Goal: Transaction & Acquisition: Purchase product/service

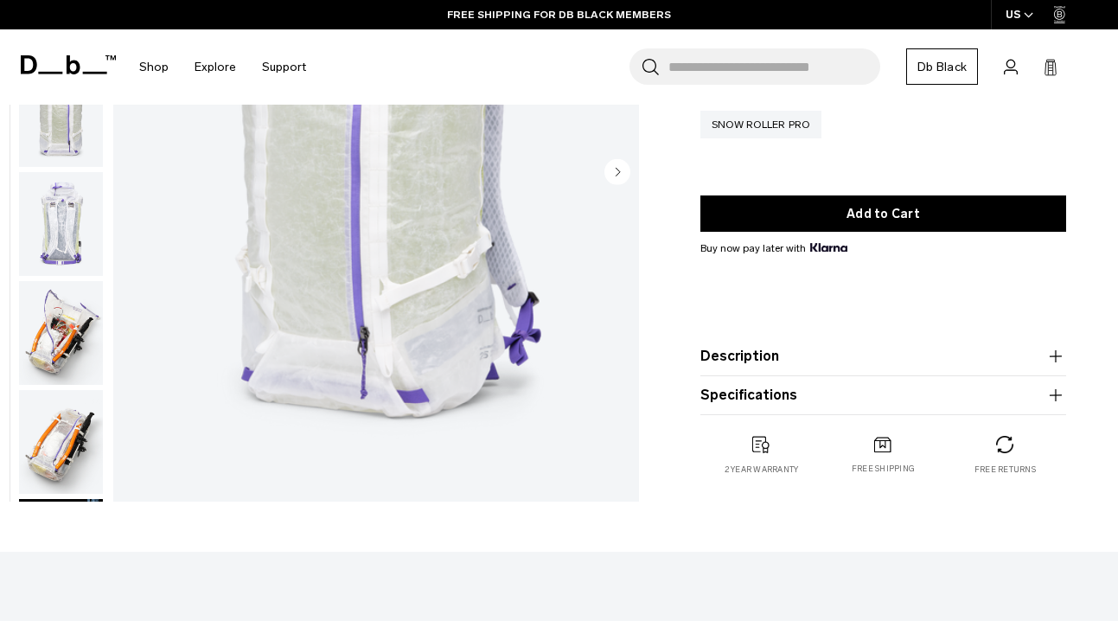
scroll to position [308, 0]
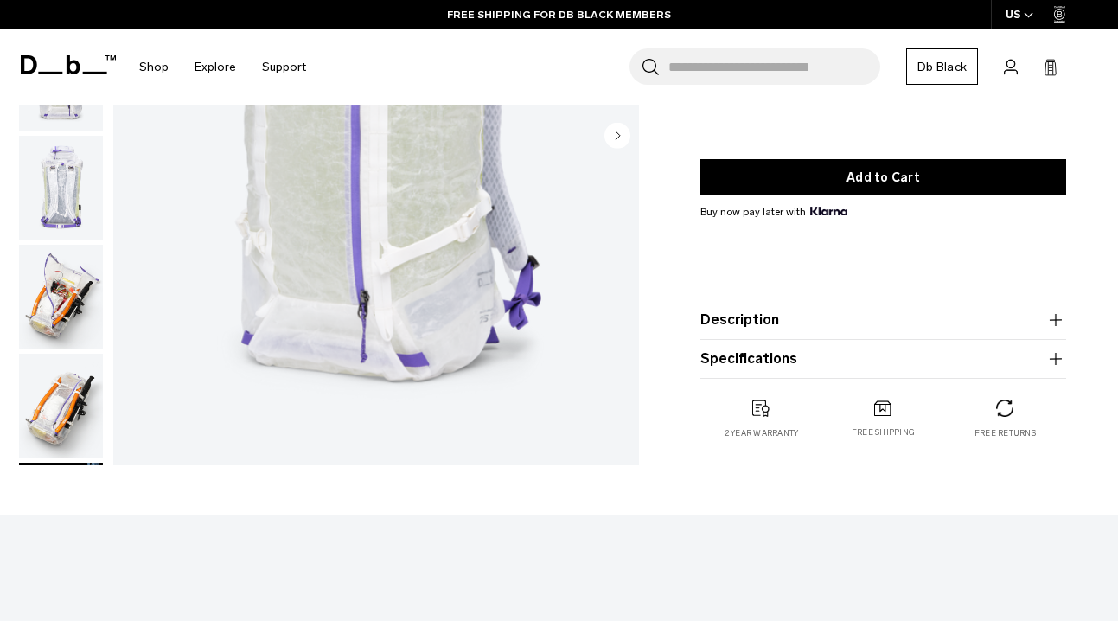
click at [767, 352] on button "Specifications" at bounding box center [883, 358] width 366 height 21
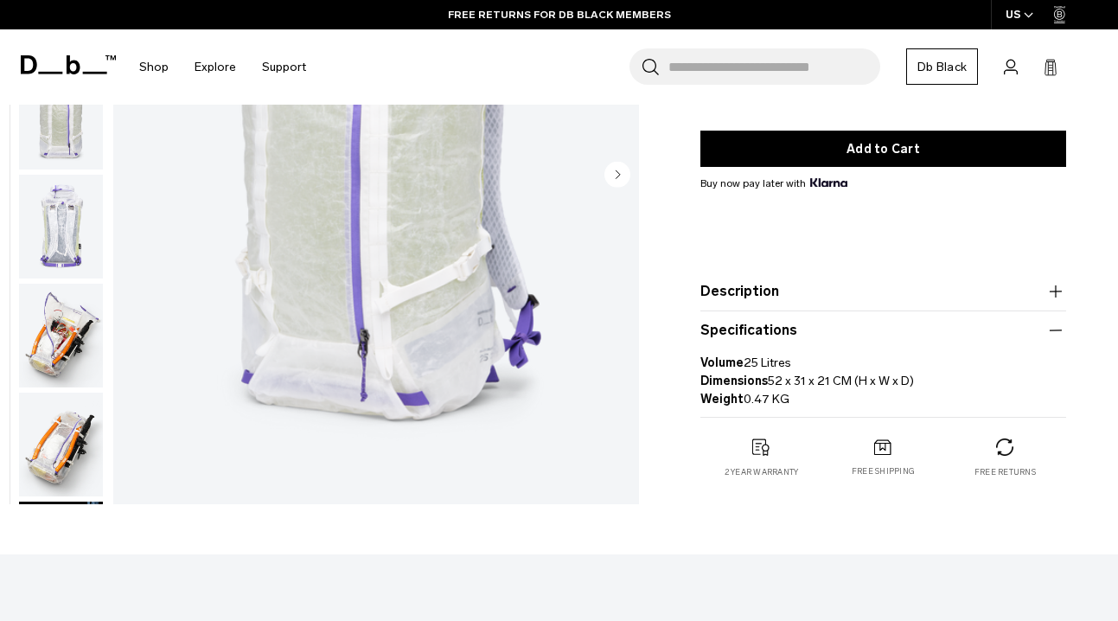
click at [56, 437] on img "button" at bounding box center [61, 445] width 84 height 104
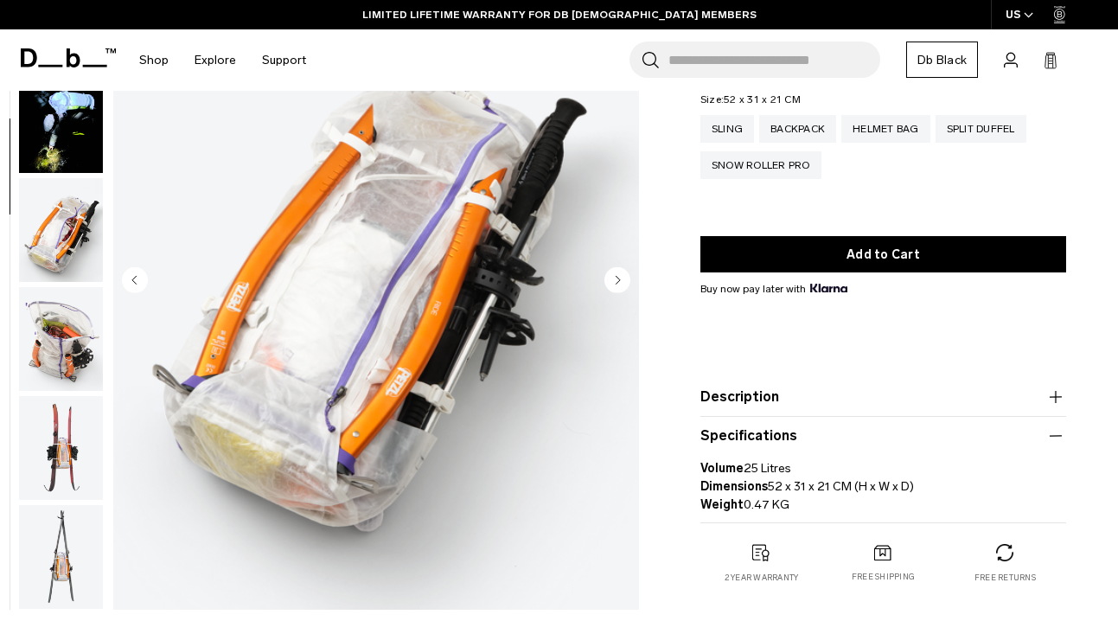
scroll to position [173, 0]
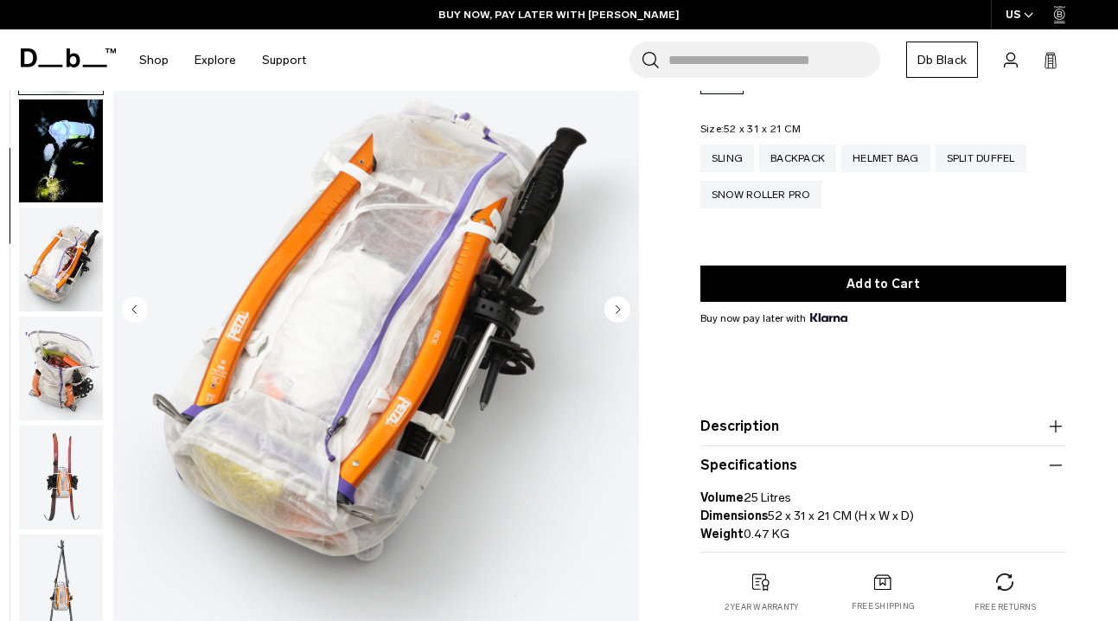
click at [69, 574] on img "button" at bounding box center [61, 586] width 84 height 104
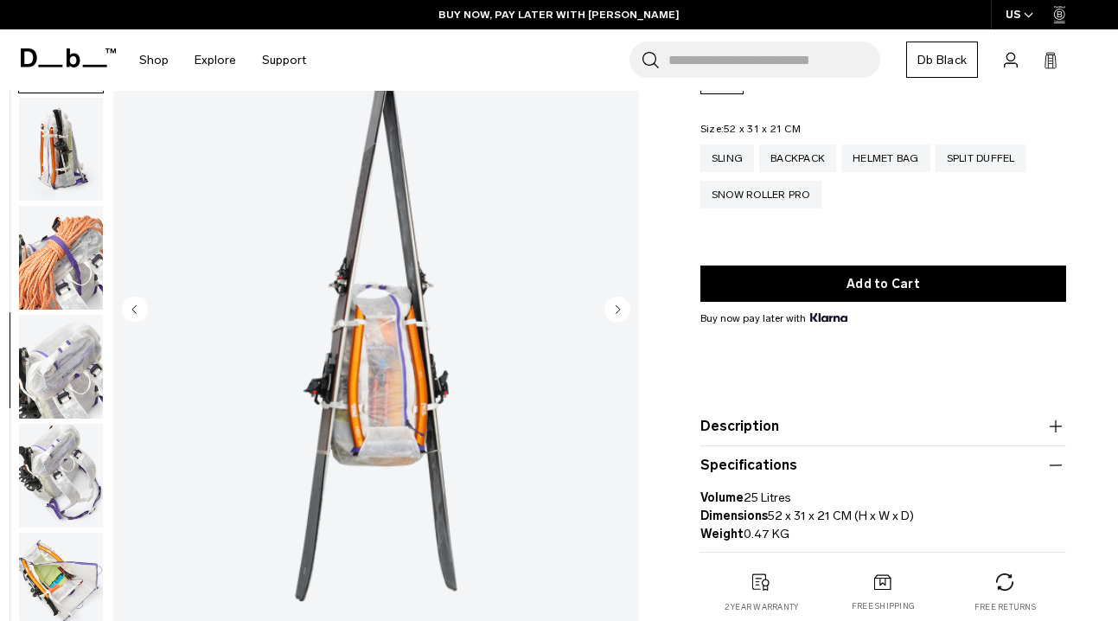
scroll to position [1088, 0]
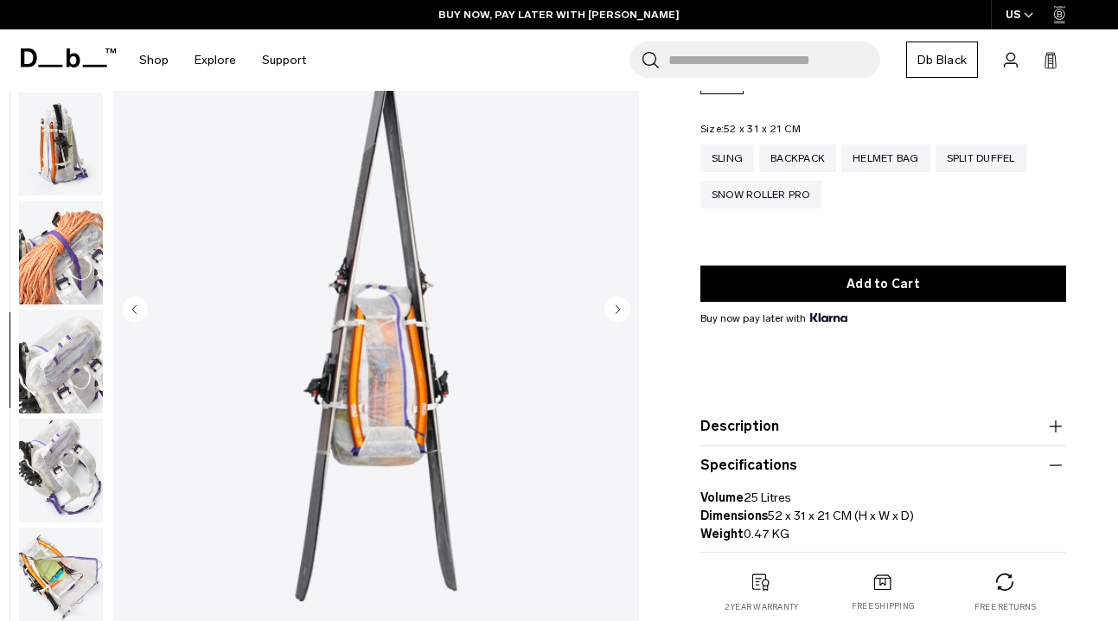
click at [79, 480] on img "button" at bounding box center [61, 471] width 84 height 104
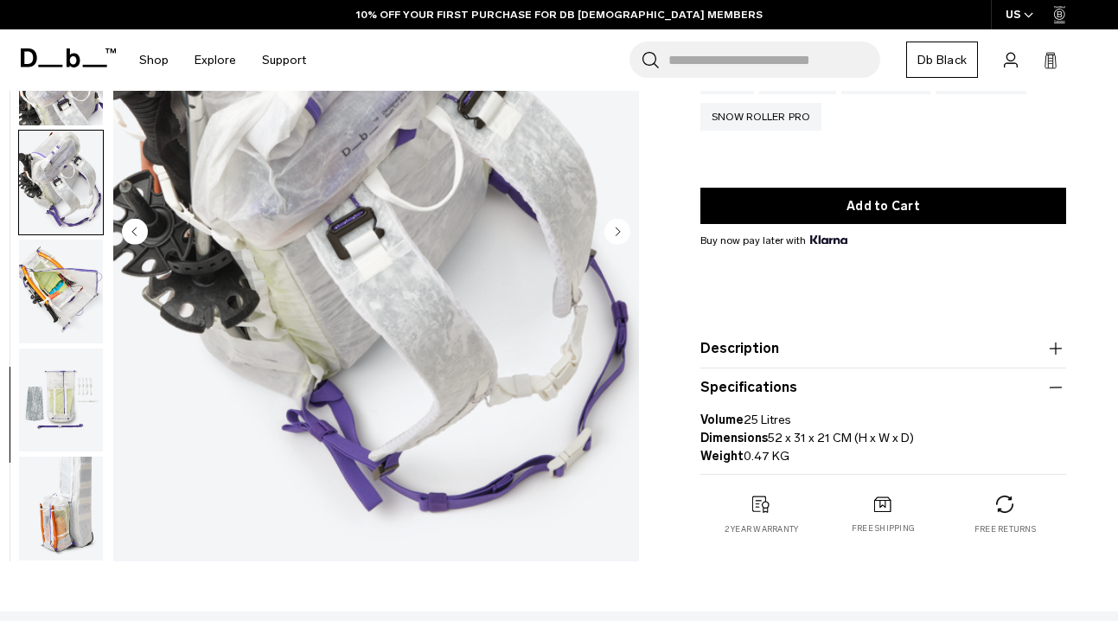
scroll to position [260, 0]
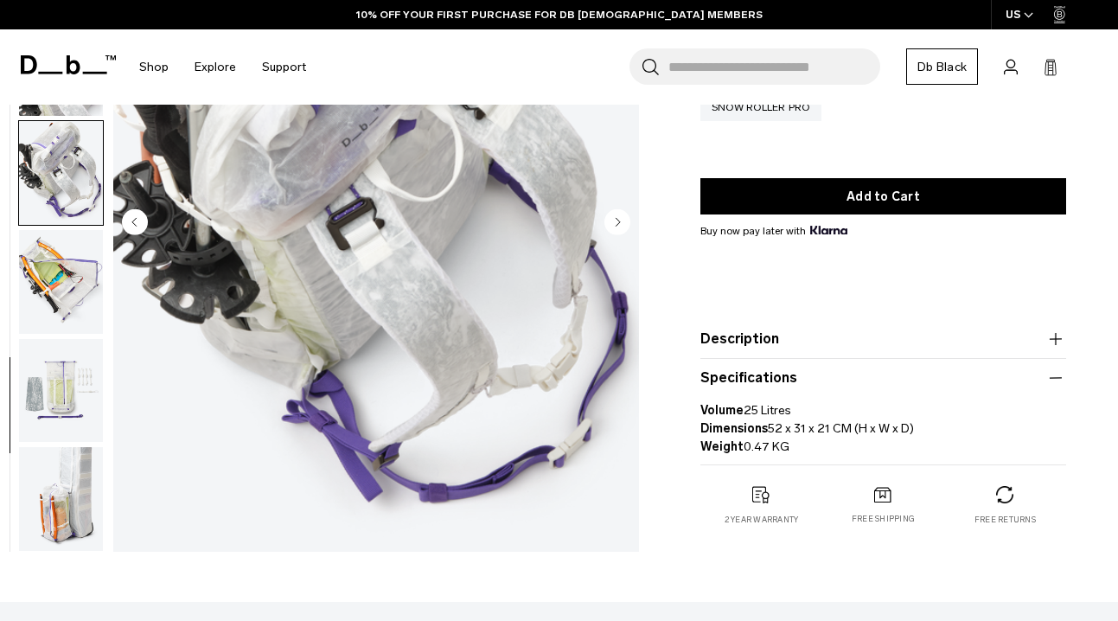
click at [85, 502] on img "button" at bounding box center [61, 499] width 84 height 104
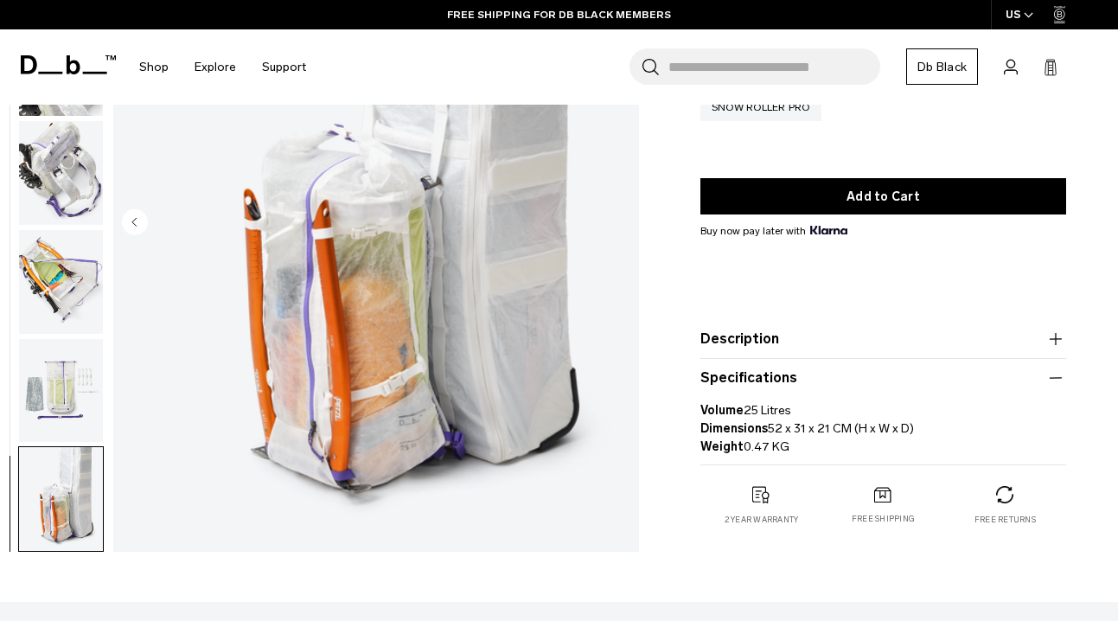
click at [69, 398] on img "button" at bounding box center [61, 390] width 84 height 104
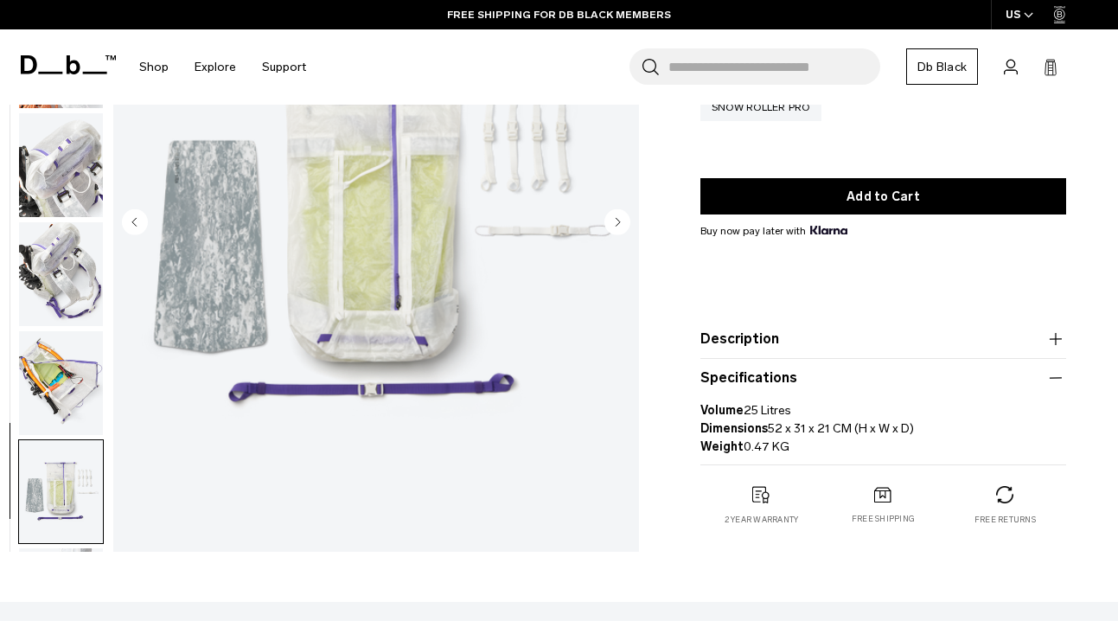
click at [69, 398] on img "button" at bounding box center [61, 383] width 84 height 104
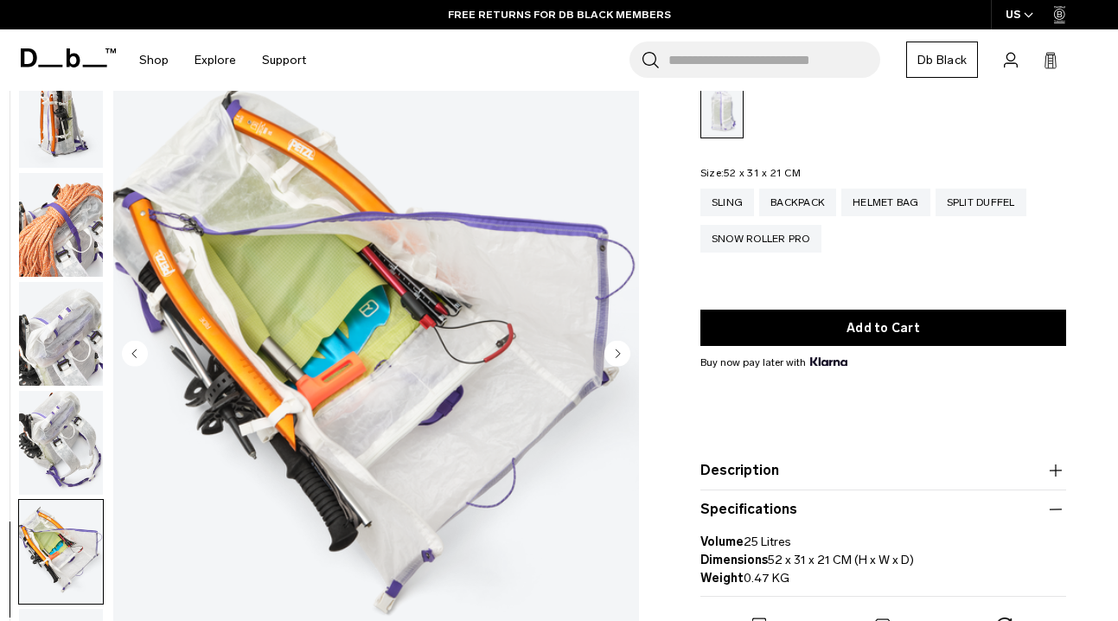
scroll to position [116, 0]
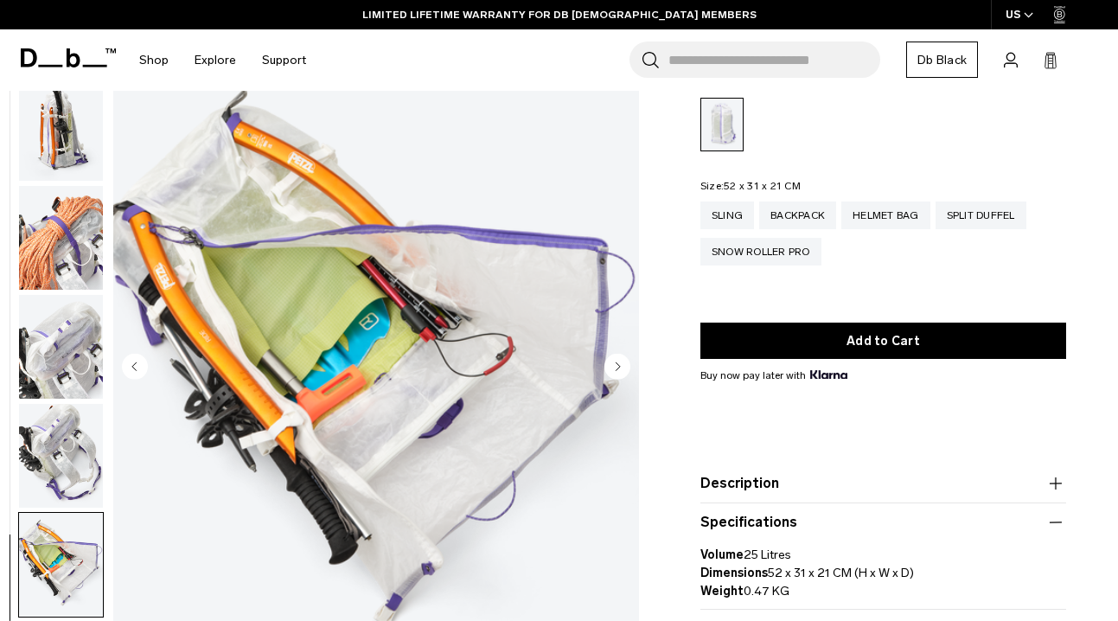
click at [73, 257] on img "button" at bounding box center [61, 238] width 84 height 104
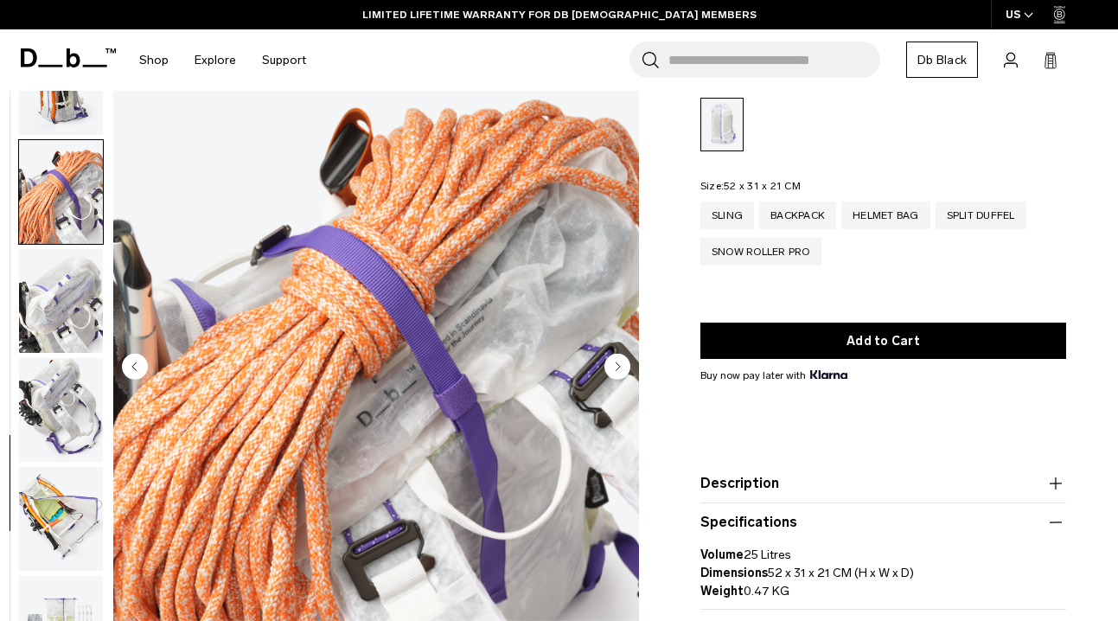
scroll to position [1193, 0]
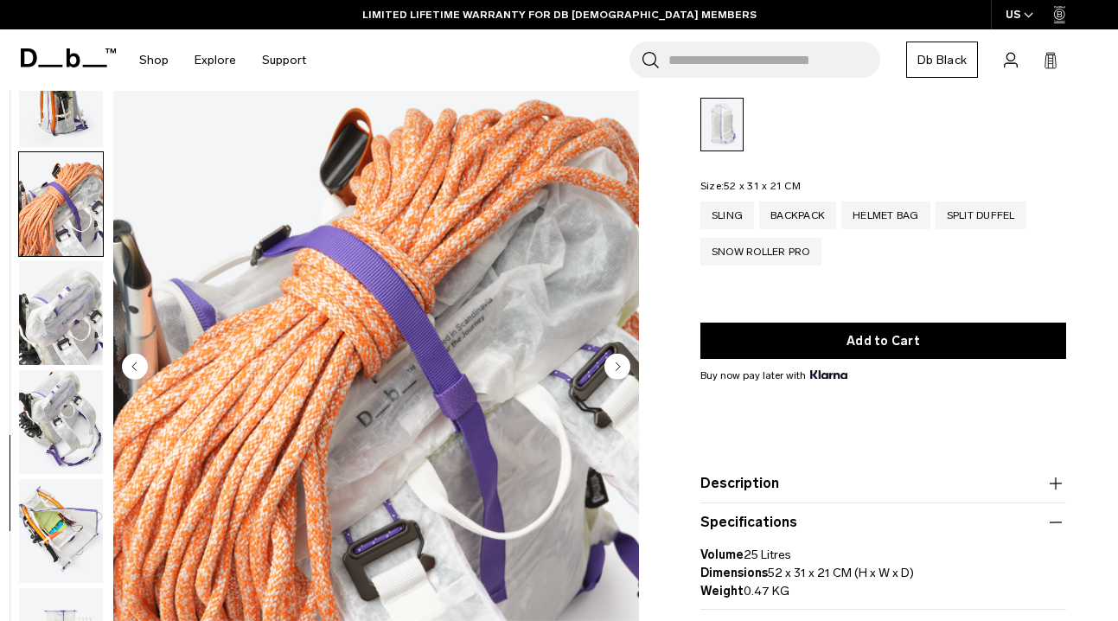
click at [67, 236] on img "button" at bounding box center [61, 204] width 84 height 104
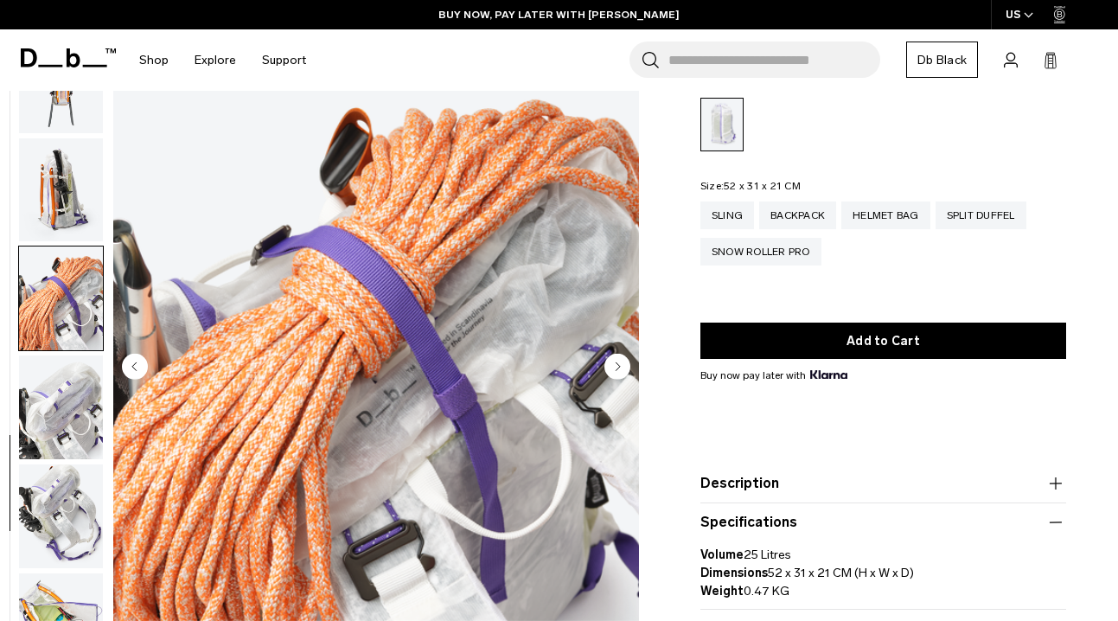
click at [67, 224] on img "button" at bounding box center [61, 189] width 84 height 104
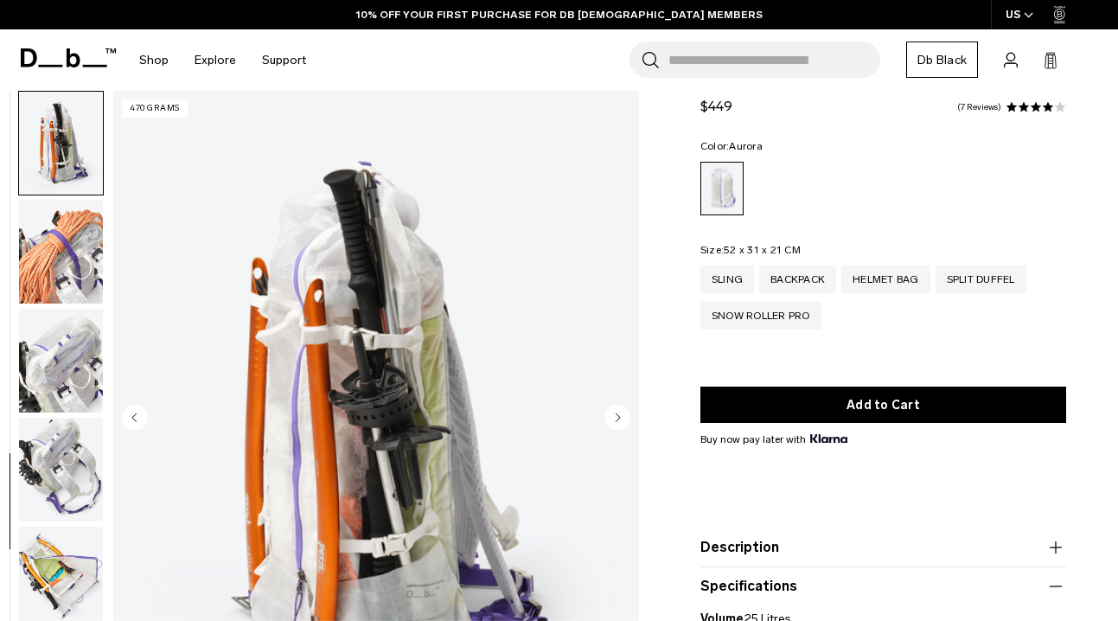
scroll to position [33, 0]
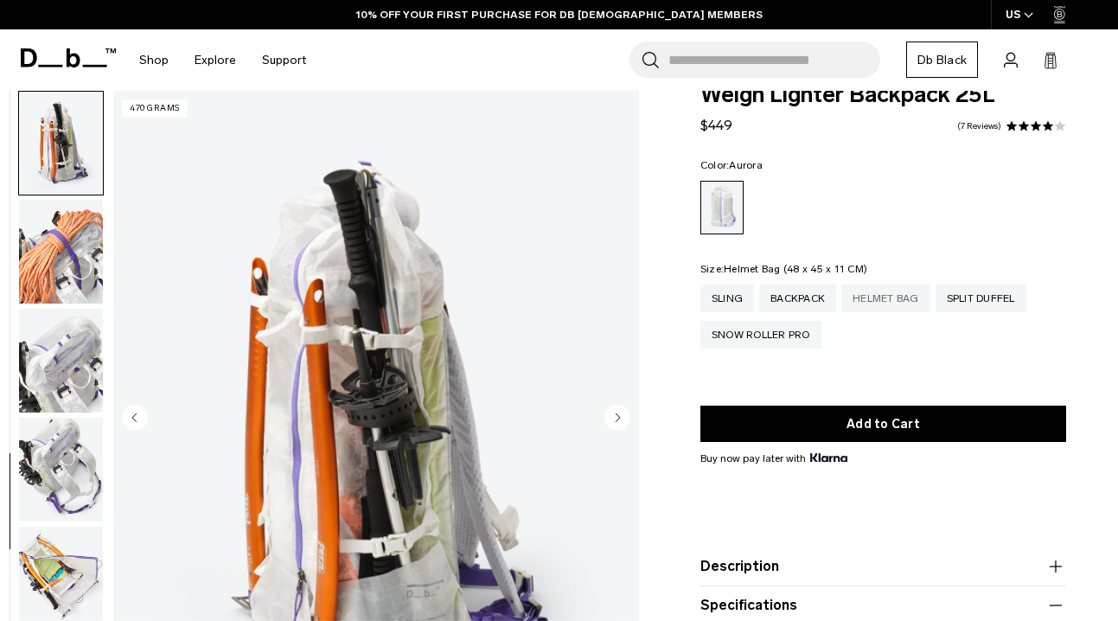
click at [898, 299] on div "Helmet Bag" at bounding box center [885, 299] width 89 height 28
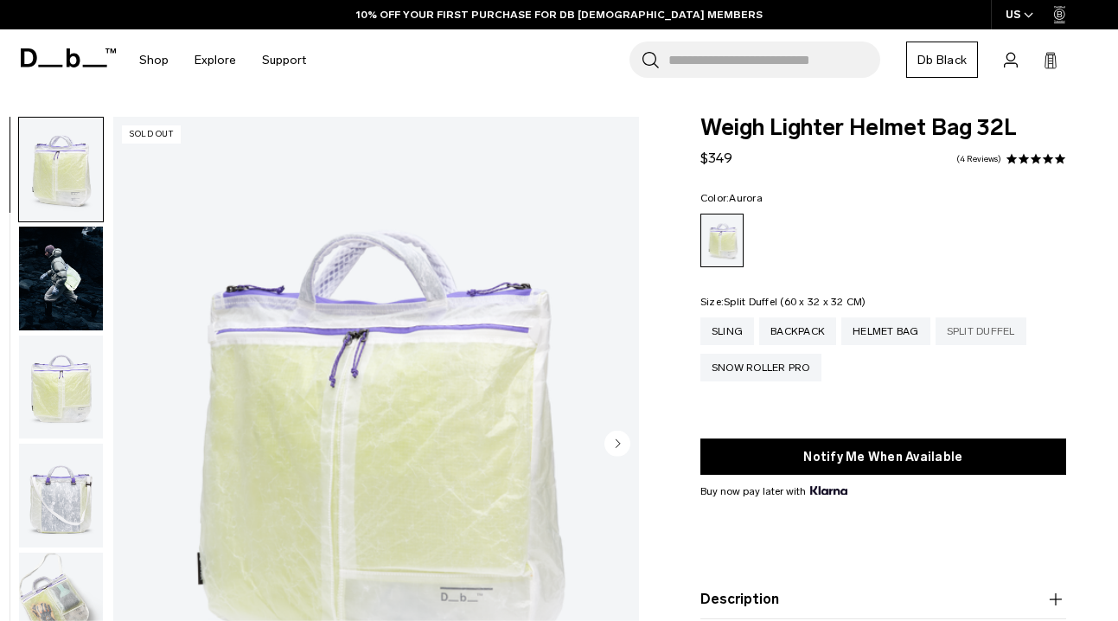
click at [988, 329] on div "Split Duffel" at bounding box center [981, 331] width 91 height 28
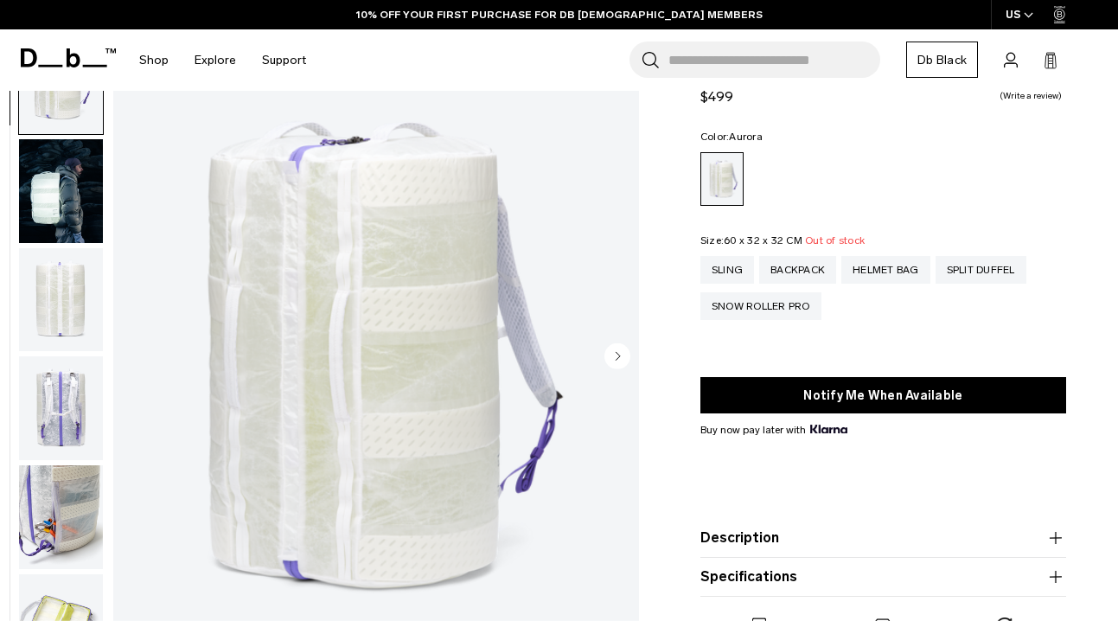
scroll to position [88, 0]
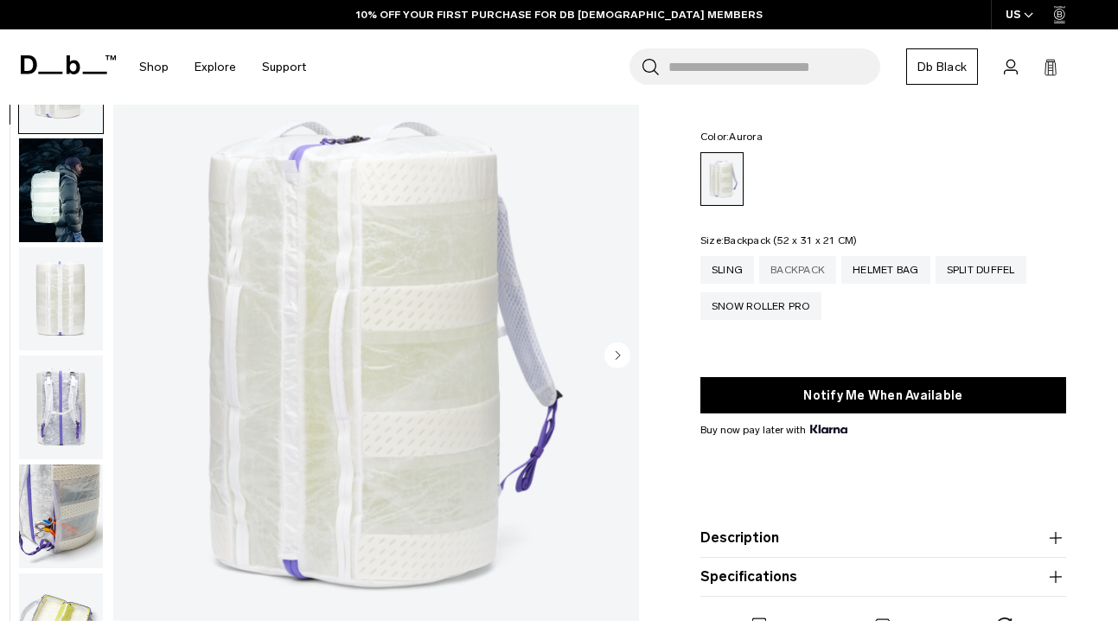
click at [801, 263] on div "Backpack" at bounding box center [797, 270] width 77 height 28
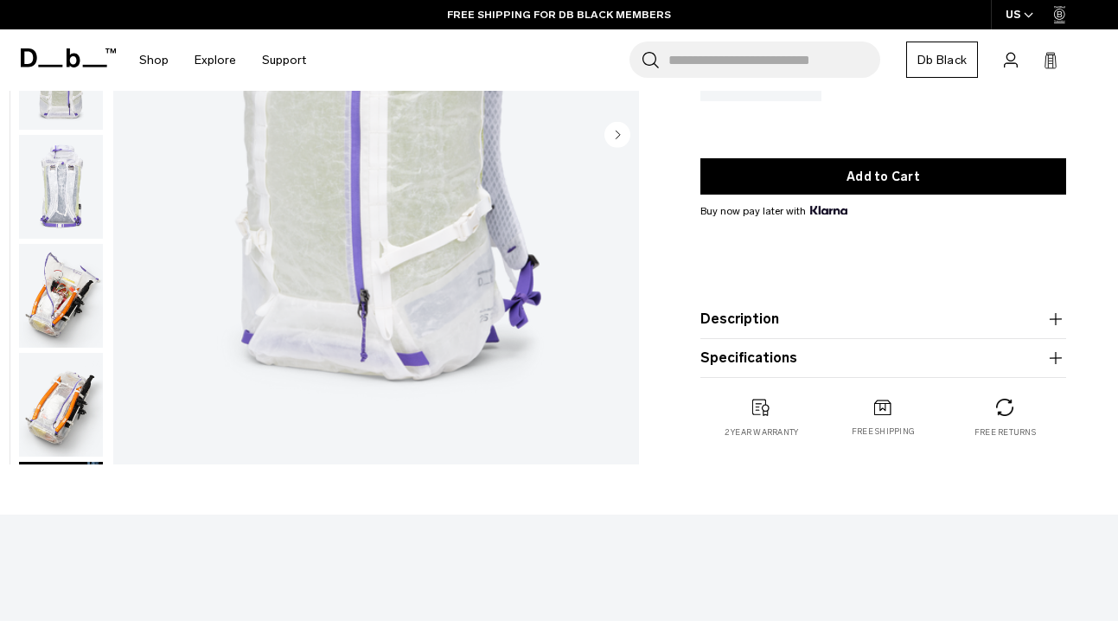
scroll to position [284, 0]
